Goal: Task Accomplishment & Management: Use online tool/utility

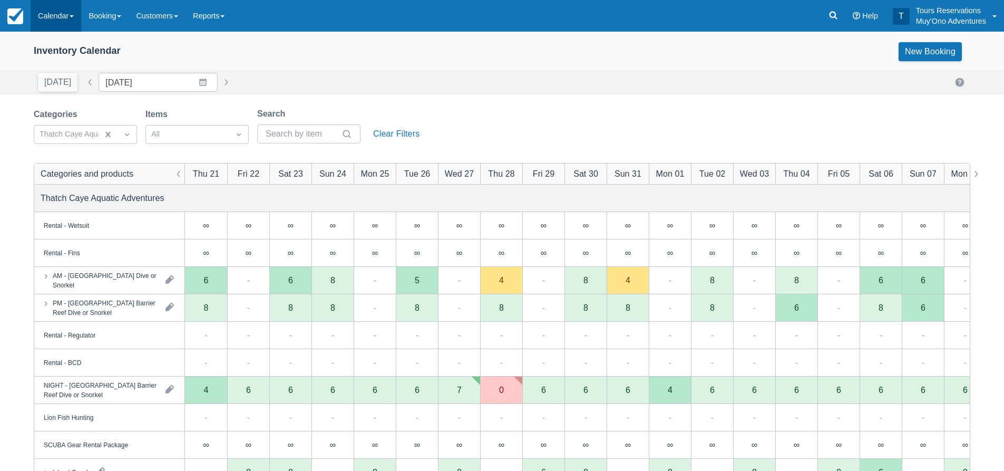
click at [73, 17] on span at bounding box center [72, 16] width 4 height 2
click at [85, 88] on link "Inventory" at bounding box center [72, 90] width 83 height 22
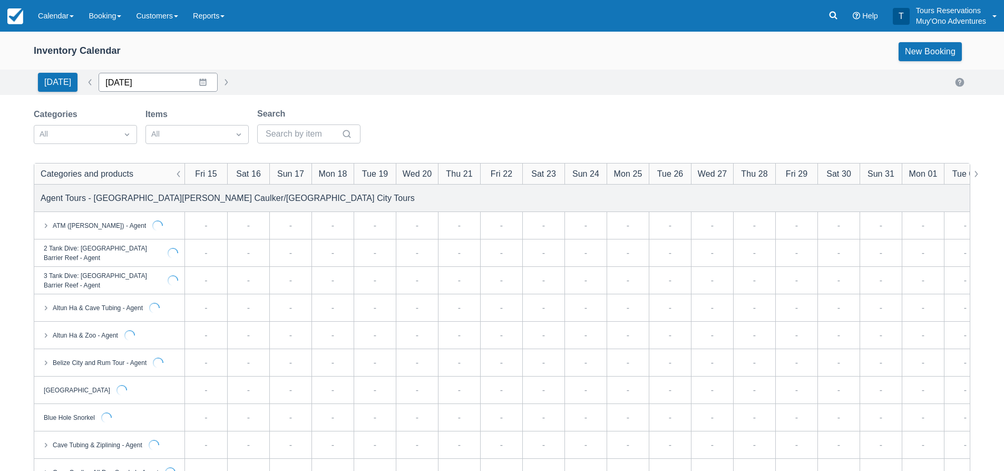
click at [136, 84] on input "[DATE]" at bounding box center [158, 82] width 119 height 19
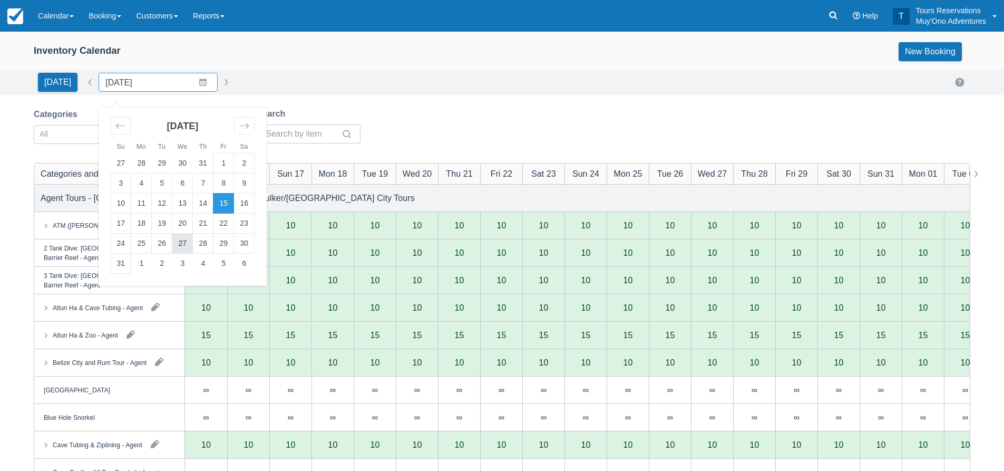
click at [176, 244] on td "27" at bounding box center [182, 244] width 21 height 20
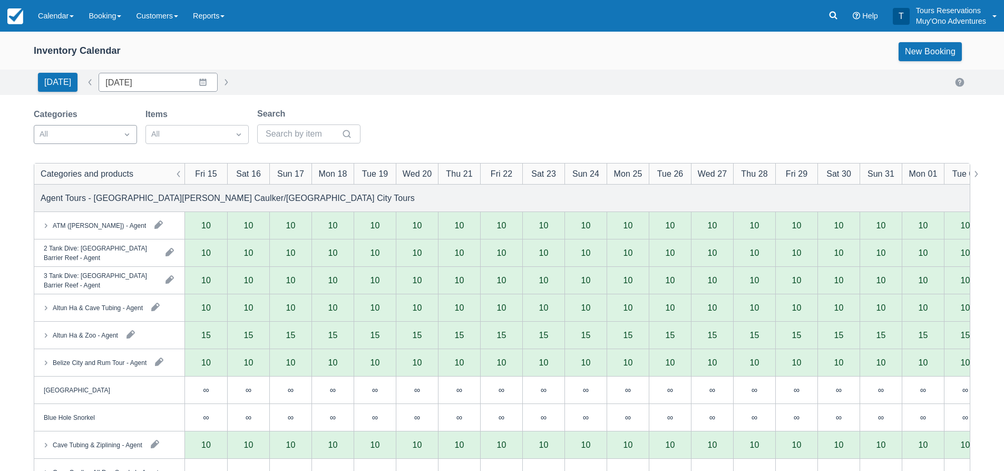
click at [108, 140] on div at bounding box center [76, 135] width 73 height 14
type input "[DATE]"
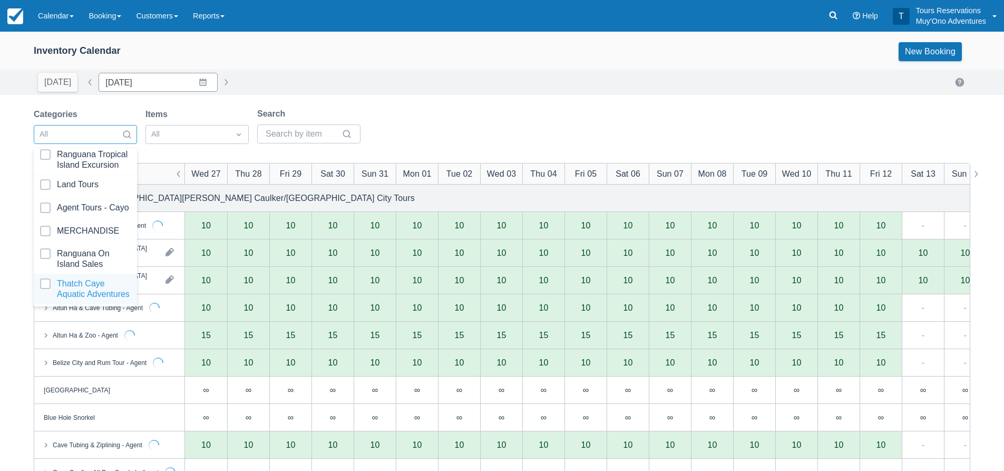
scroll to position [108, 0]
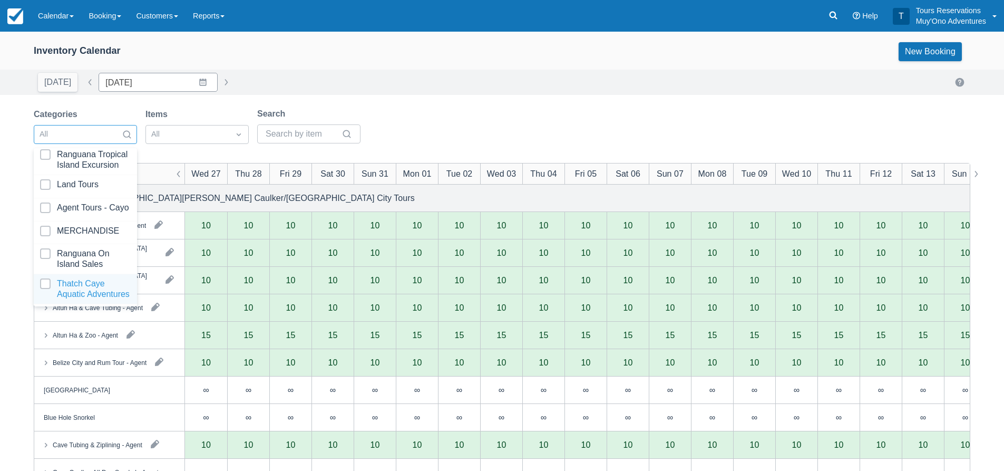
click at [82, 287] on div at bounding box center [85, 288] width 91 height 21
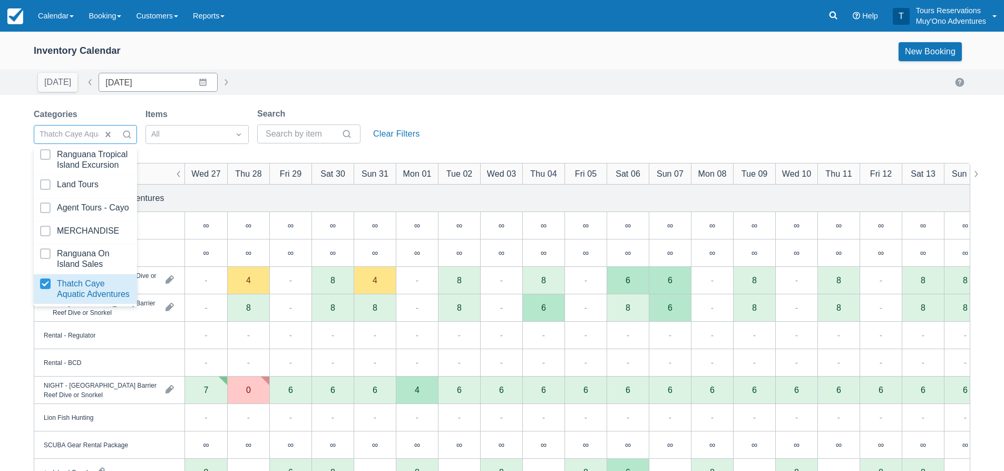
drag, startPoint x: 565, startPoint y: 103, endPoint x: 574, endPoint y: 103, distance: 9.0
click at [565, 102] on div "Inventory Calendar New Booking [DATE] Date [DATE] Navigate forward to interact …" at bounding box center [502, 338] width 1004 height 613
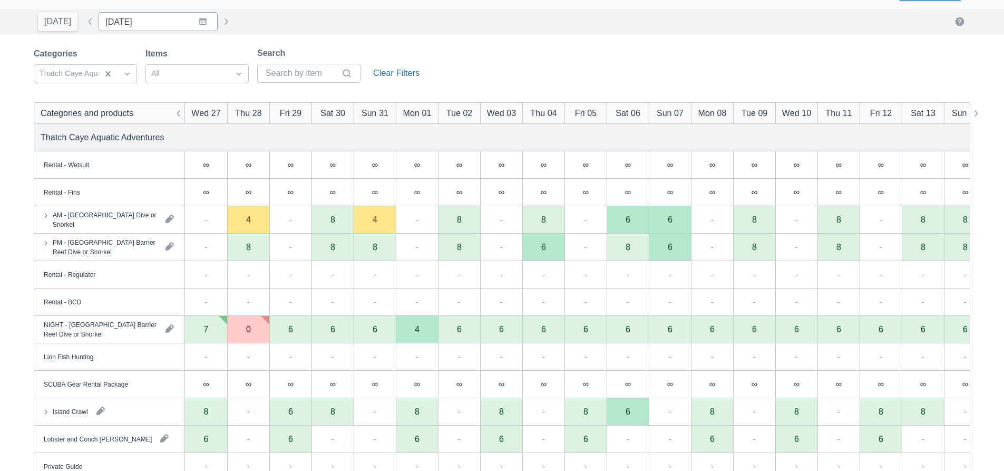
scroll to position [174, 0]
